Goal: Find specific page/section: Find specific page/section

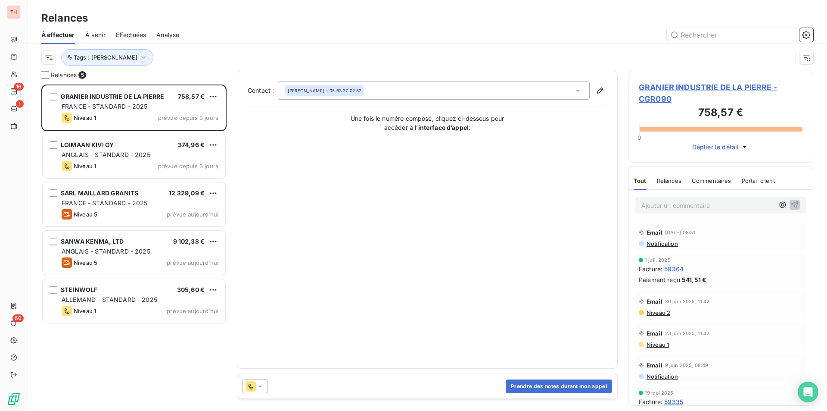
scroll to position [320, 179]
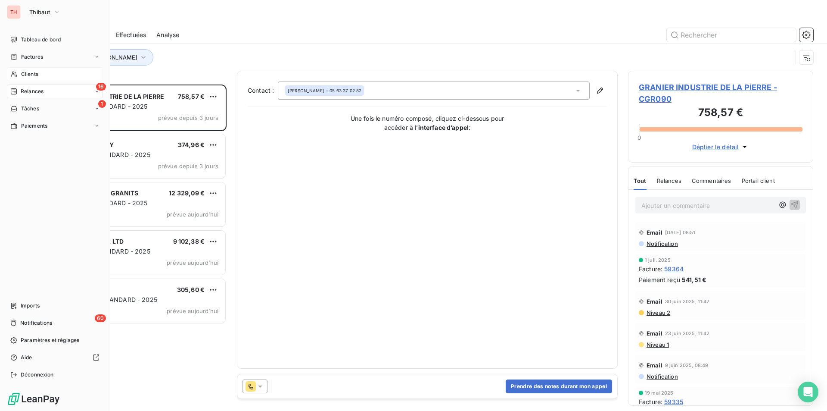
click at [28, 72] on span "Clients" at bounding box center [29, 74] width 17 height 8
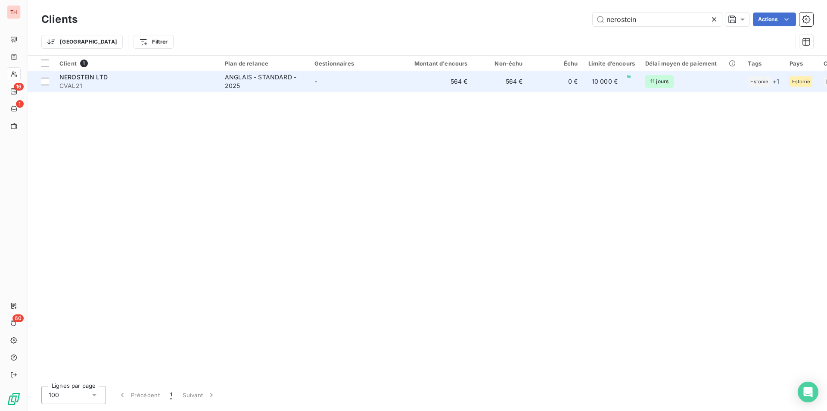
type input "nerostein"
click at [105, 78] on span "NEROSTEIN LTD" at bounding box center [83, 76] width 48 height 7
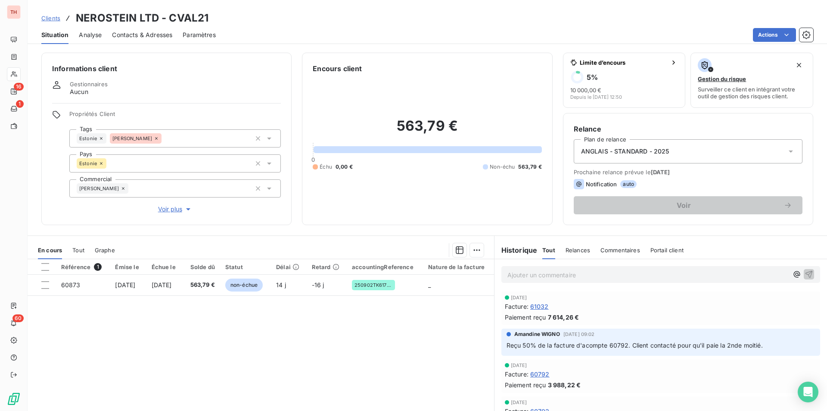
click at [77, 248] on span "Tout" at bounding box center [78, 249] width 12 height 7
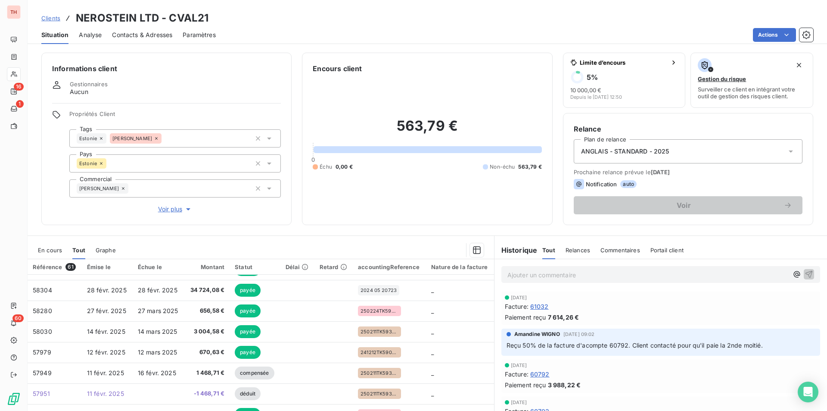
scroll to position [40, 0]
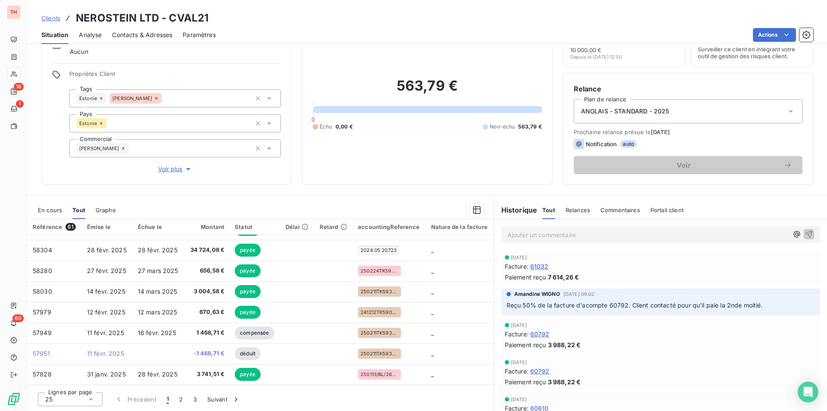
click at [49, 209] on span "En cours" at bounding box center [50, 209] width 24 height 7
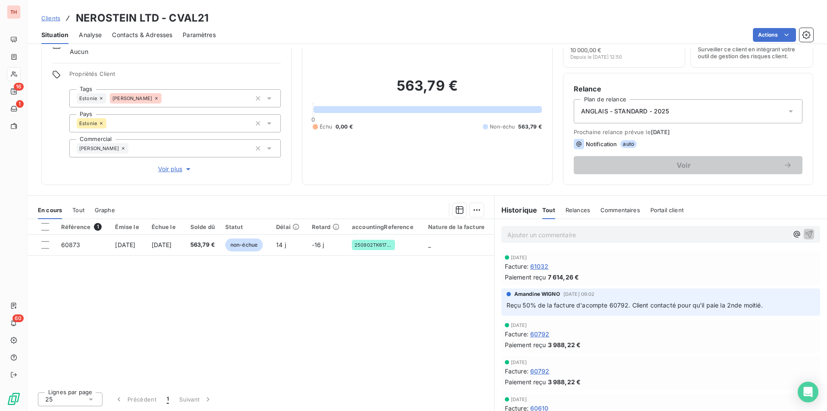
drag, startPoint x: 78, startPoint y: 208, endPoint x: 240, endPoint y: 202, distance: 162.0
click at [78, 208] on span "Tout" at bounding box center [78, 209] width 12 height 7
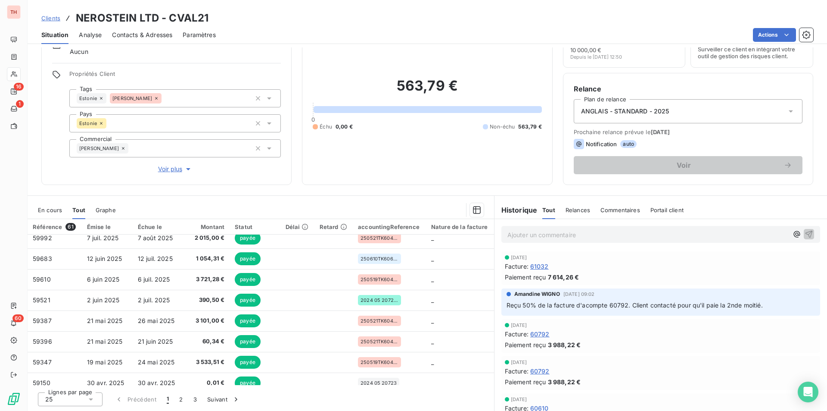
scroll to position [0, 0]
